Goal: Information Seeking & Learning: Learn about a topic

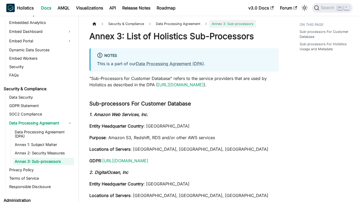
scroll to position [563, 0]
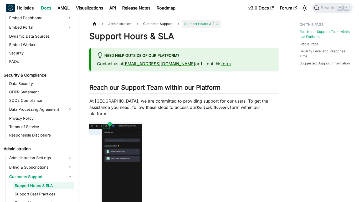
scroll to position [601, 0]
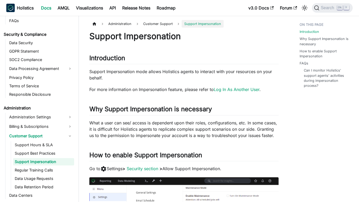
scroll to position [618, 0]
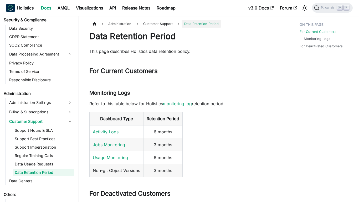
scroll to position [643, 0]
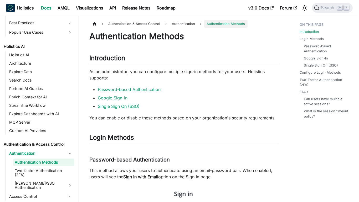
scroll to position [246, 0]
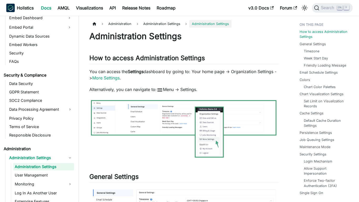
scroll to position [582, 0]
